Goal: Book appointment/travel/reservation

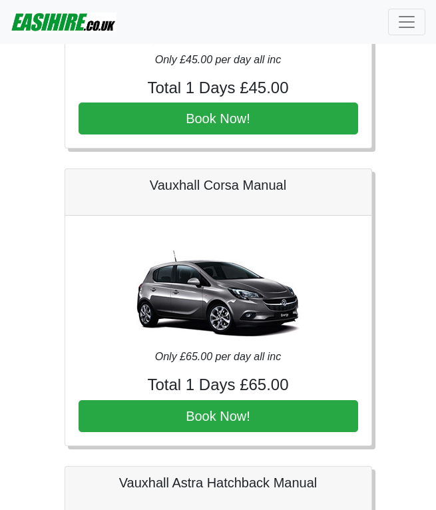
scroll to position [47, 0]
